Goal: Ask a question

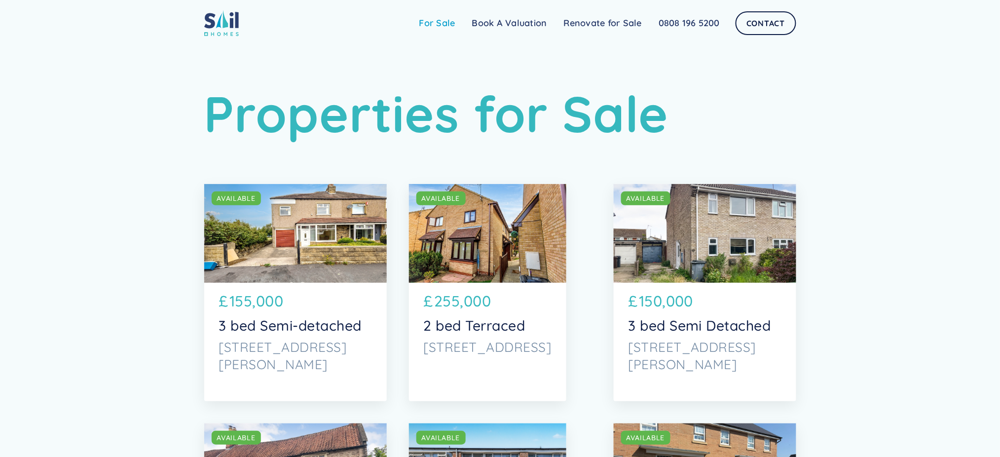
click at [448, 25] on link "For Sale" at bounding box center [437, 23] width 53 height 20
click at [759, 29] on link "Contact" at bounding box center [765, 23] width 60 height 24
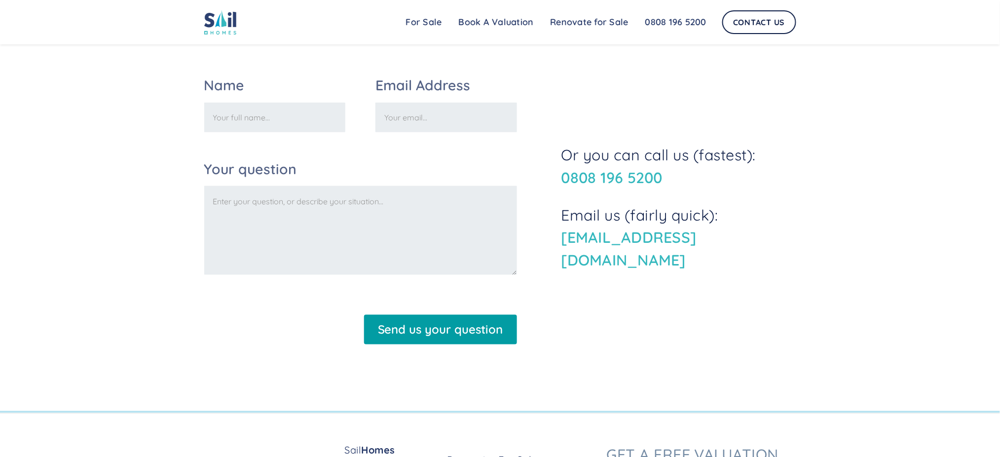
scroll to position [350, 0]
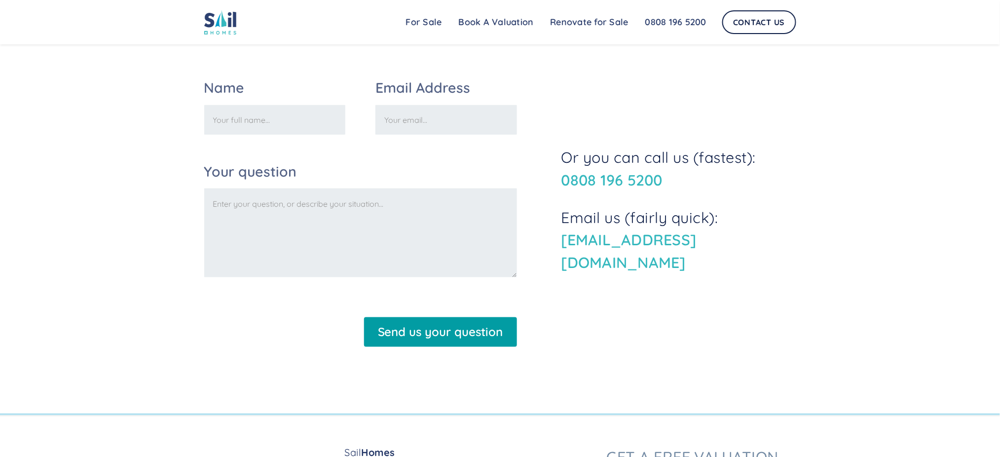
click at [309, 130] on input "Name" at bounding box center [275, 120] width 142 height 30
type input "Raeesa"
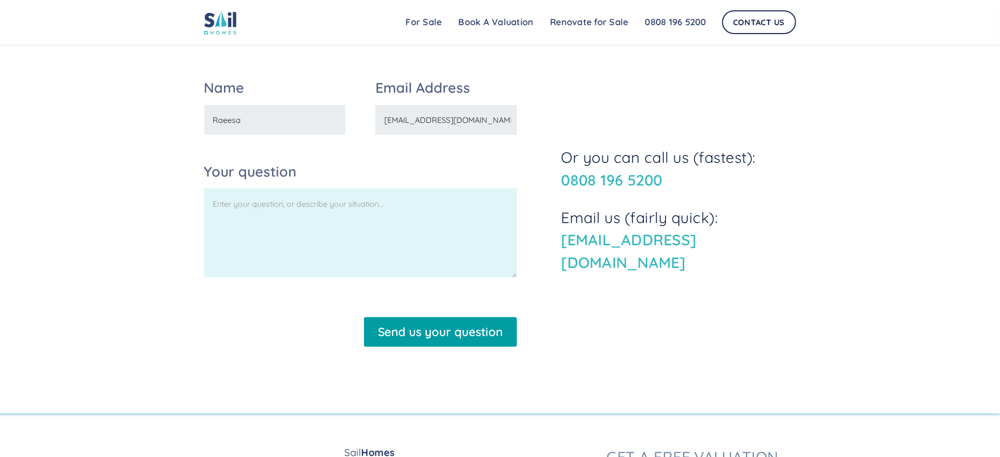
type input "rdogar@hotmail.co.uk"
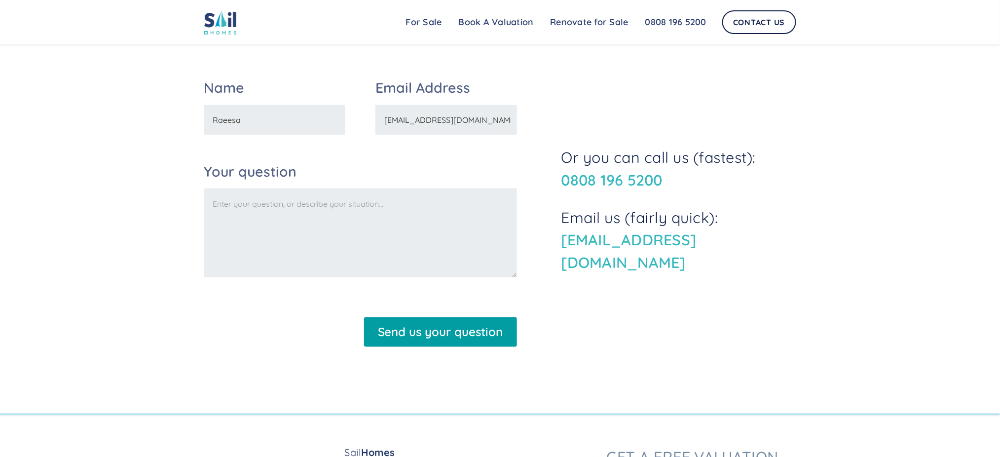
click at [264, 228] on textarea "Your question" at bounding box center [360, 232] width 313 height 89
click at [289, 218] on textarea "Your question" at bounding box center [360, 232] width 313 height 89
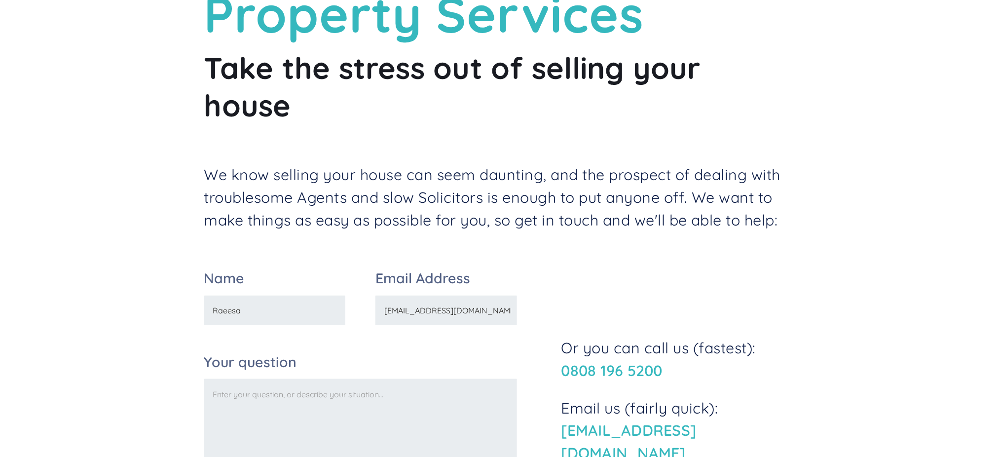
scroll to position [0, 0]
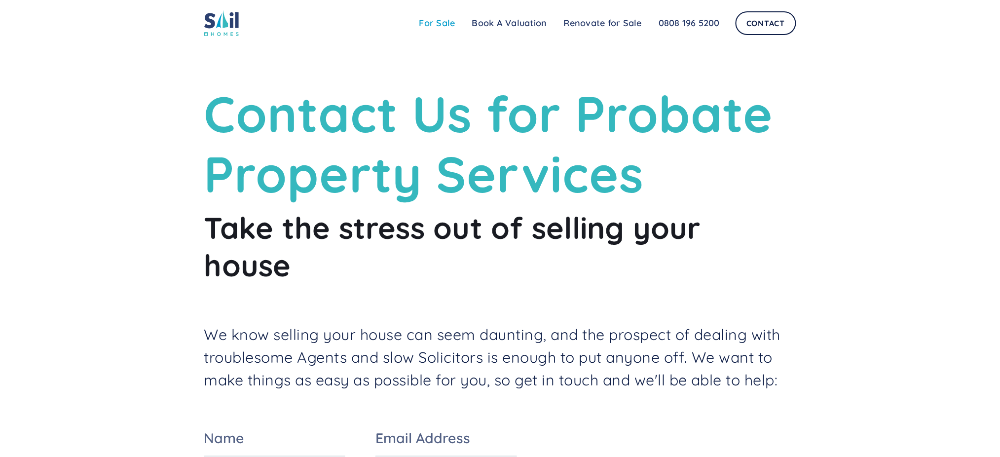
click at [430, 15] on link "For Sale" at bounding box center [437, 23] width 53 height 20
